Goal: Navigation & Orientation: Find specific page/section

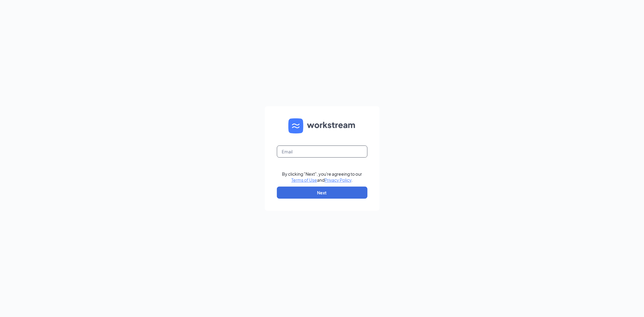
click at [300, 152] on input "text" at bounding box center [322, 152] width 91 height 12
type input "chrisbailey.we@gmail.com"
click at [307, 192] on button "Next" at bounding box center [322, 193] width 91 height 12
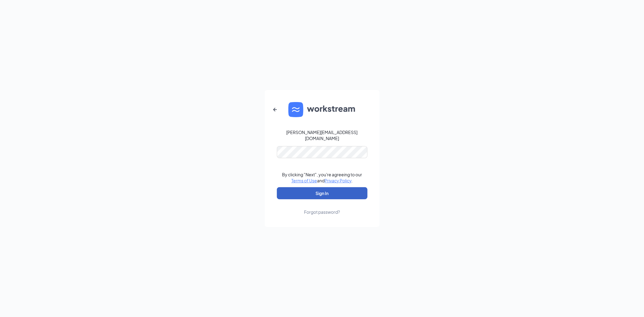
click at [302, 190] on button "Sign In" at bounding box center [322, 193] width 91 height 12
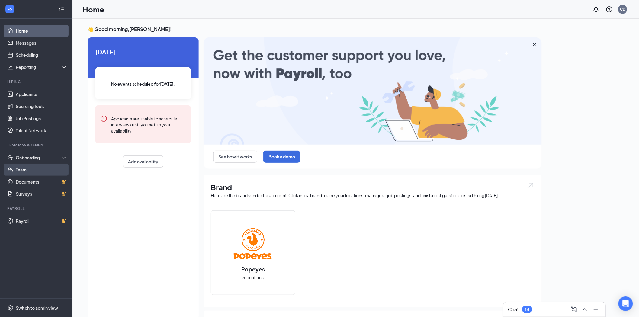
click at [32, 170] on link "Team" at bounding box center [42, 170] width 52 height 12
